Goal: Find specific page/section: Find specific page/section

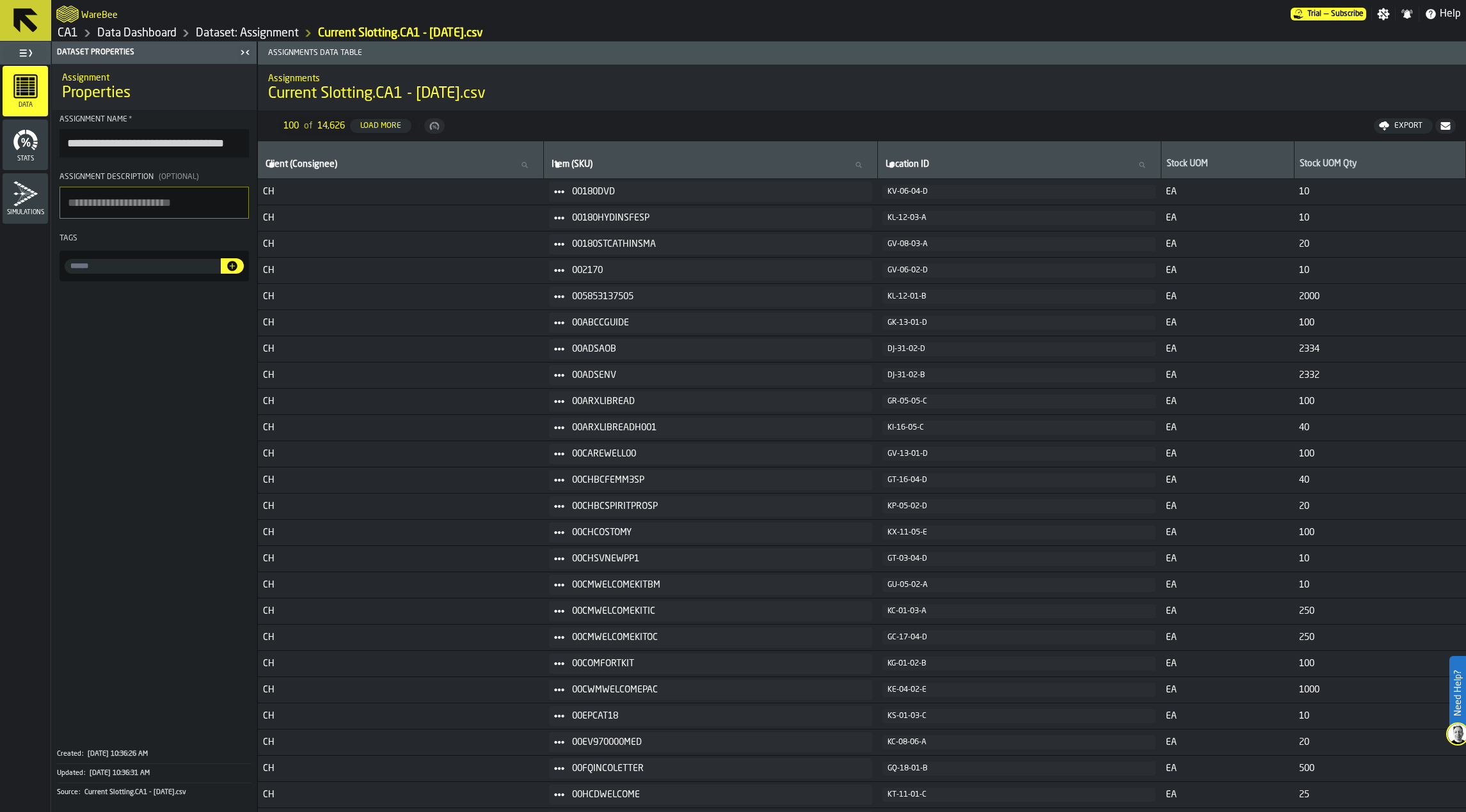
click at [27, 23] on icon at bounding box center [26, 20] width 24 height 24
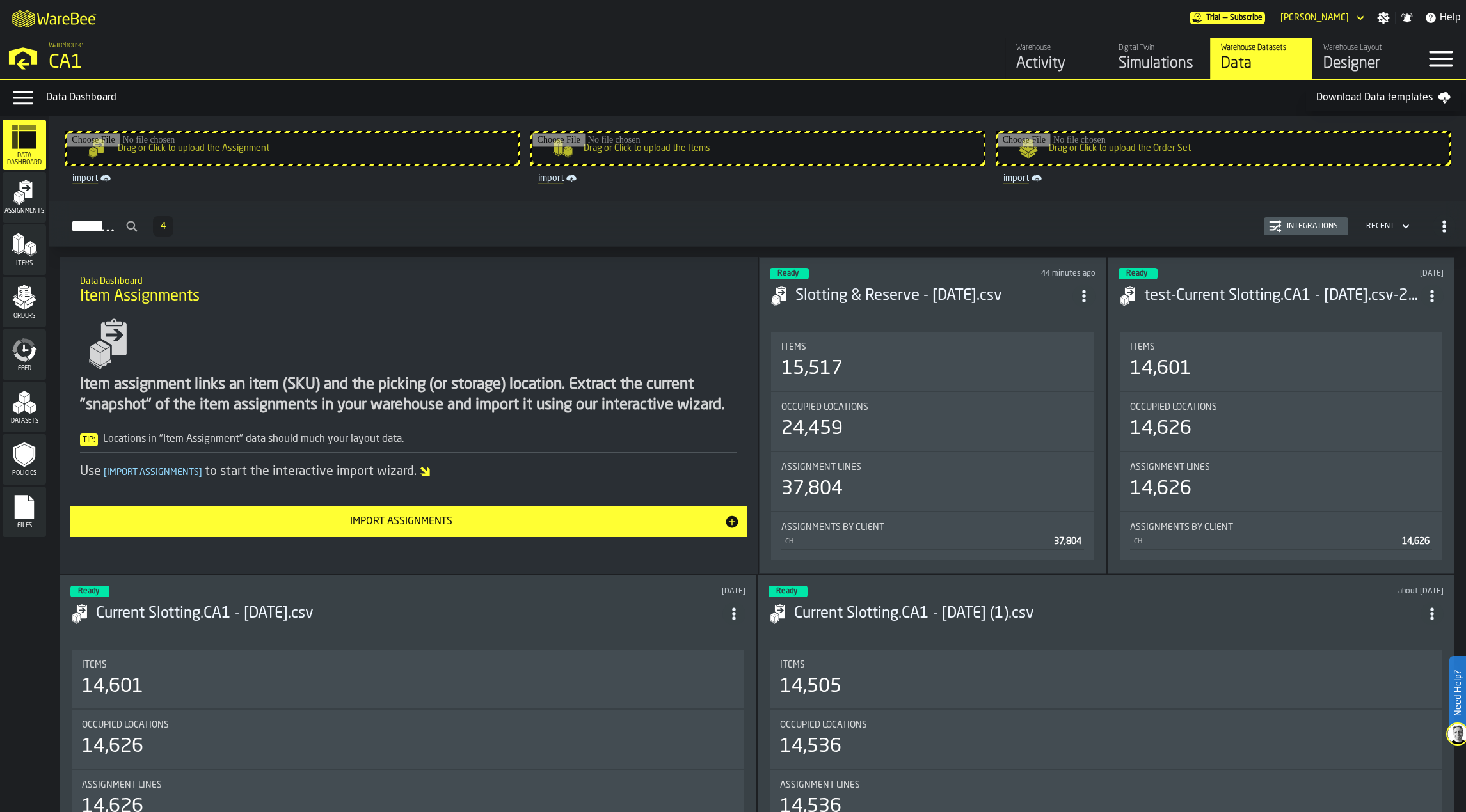
click at [24, 195] on icon "menu Assignments" at bounding box center [24, 192] width 26 height 26
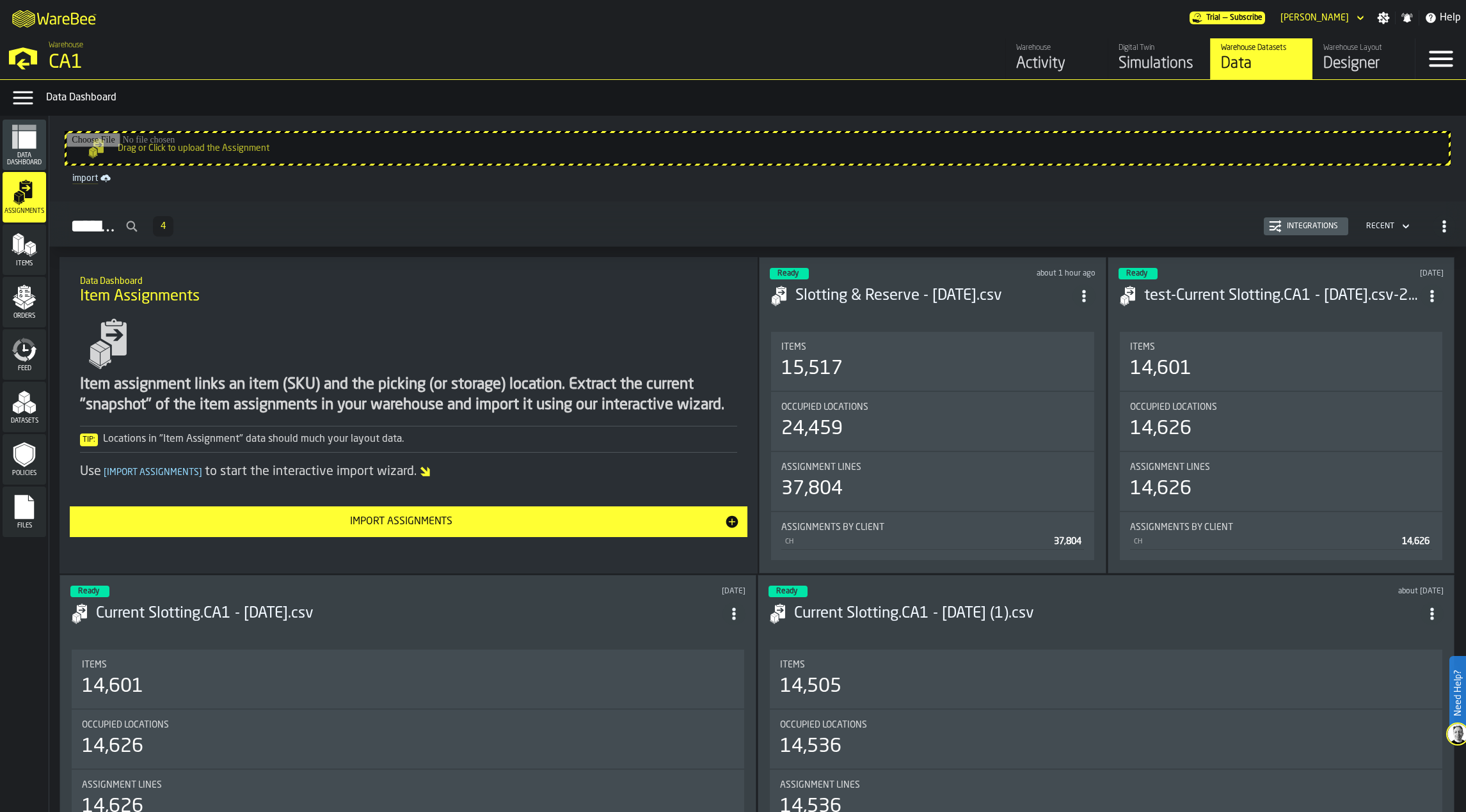
click at [1112, 67] on link "Digital Twin Simulations" at bounding box center [1159, 59] width 102 height 41
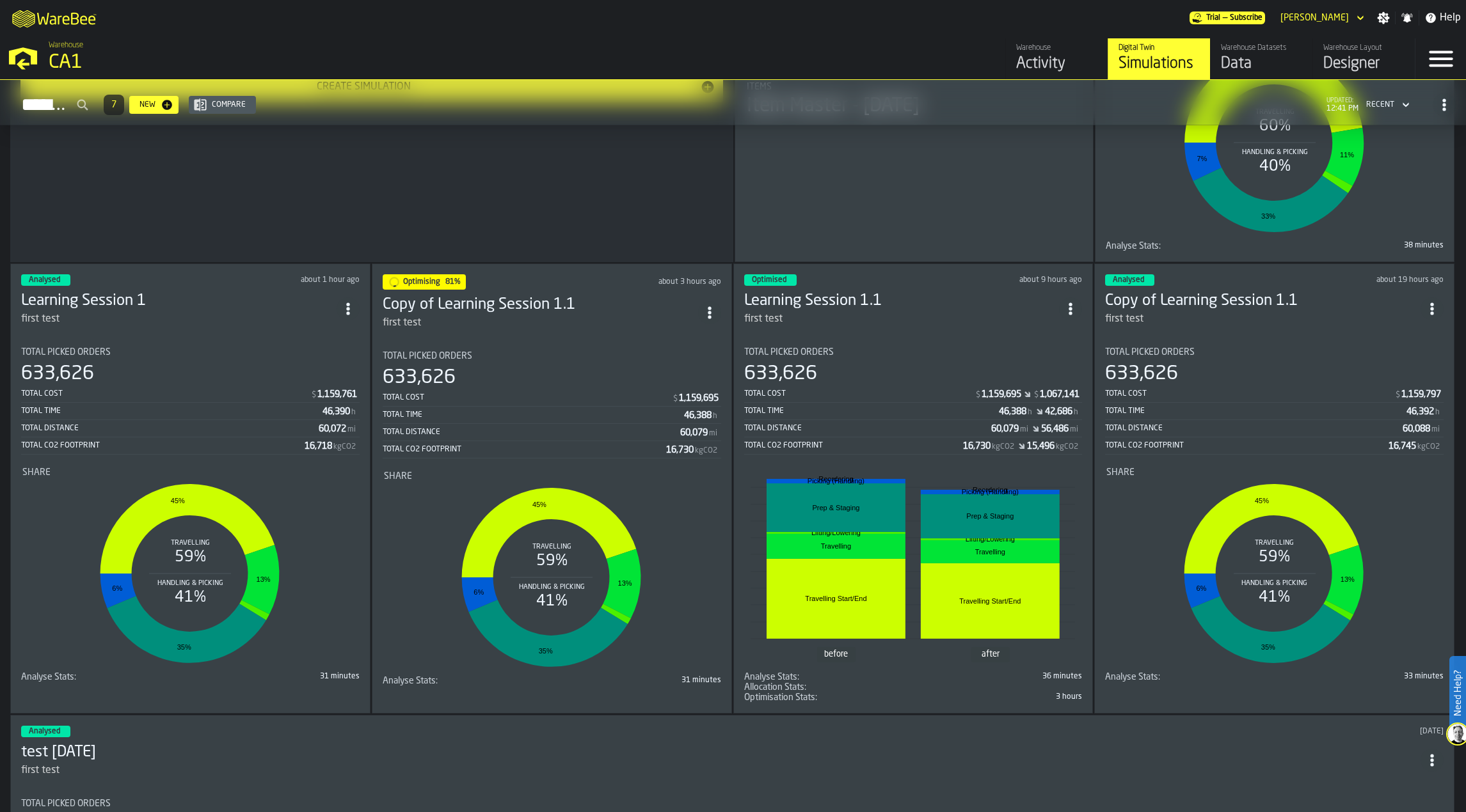
scroll to position [1215, 0]
